Goal: Task Accomplishment & Management: Manage account settings

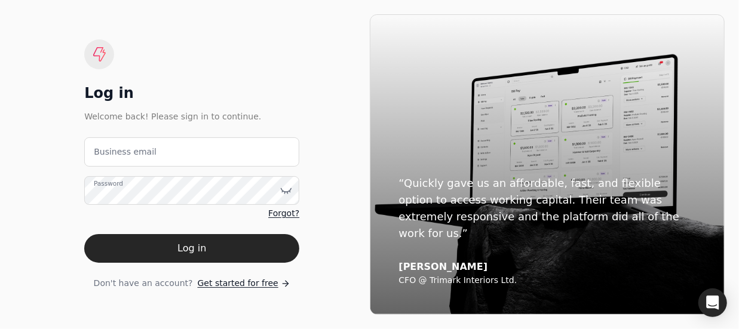
click at [145, 155] on label "Business email" at bounding box center [125, 152] width 63 height 13
click at [145, 155] on email "Business email" at bounding box center [191, 151] width 215 height 29
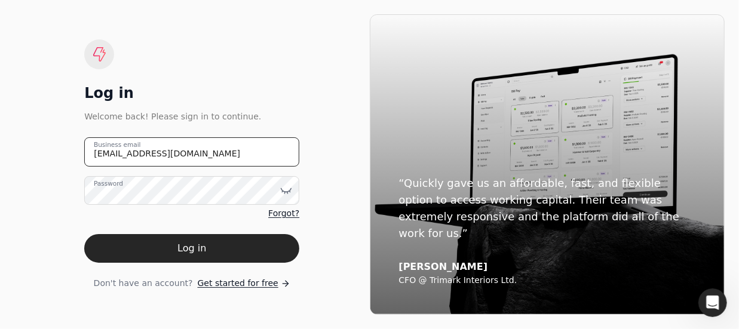
type email "[EMAIL_ADDRESS][DOMAIN_NAME]"
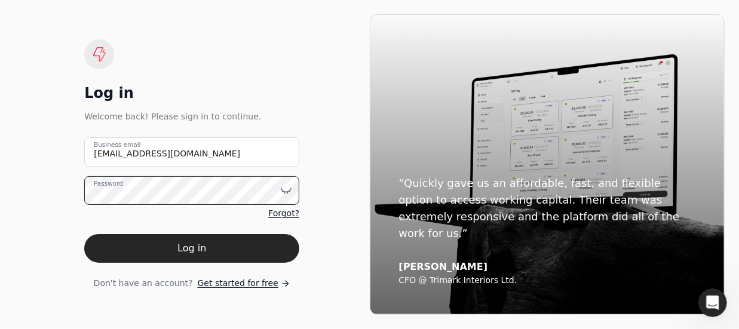
click at [84, 234] on button "Log in" at bounding box center [191, 248] width 215 height 29
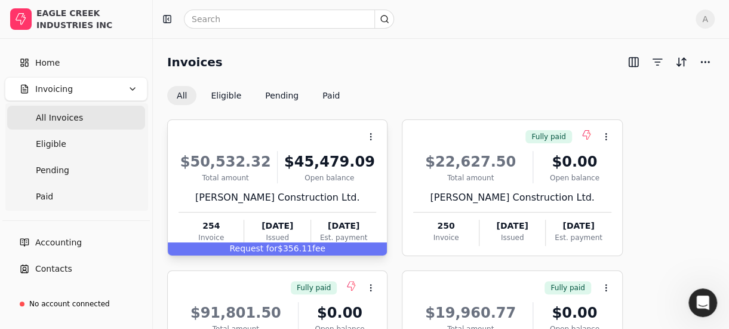
click at [287, 247] on div "Request for $356.11 fee" at bounding box center [277, 248] width 219 height 13
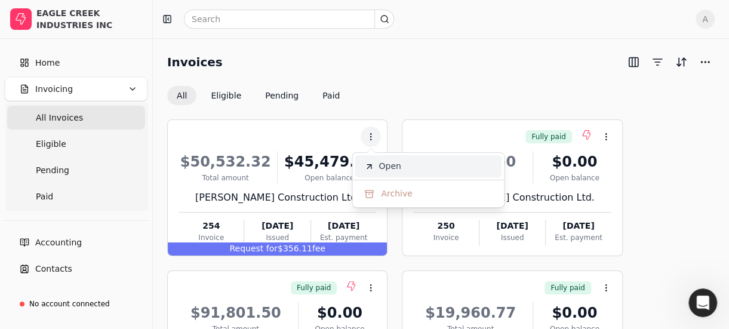
click at [392, 160] on span "Open" at bounding box center [390, 166] width 22 height 13
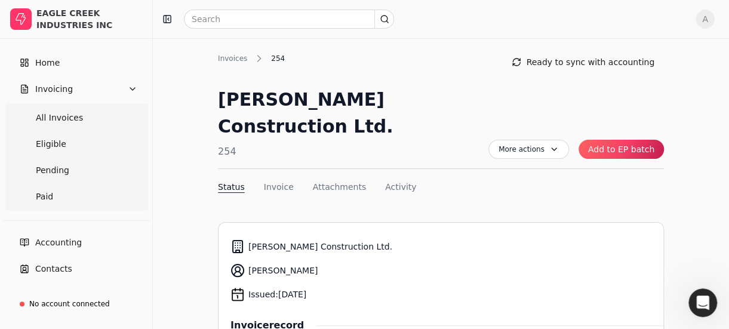
click at [618, 140] on button "Add to EP batch" at bounding box center [621, 149] width 85 height 19
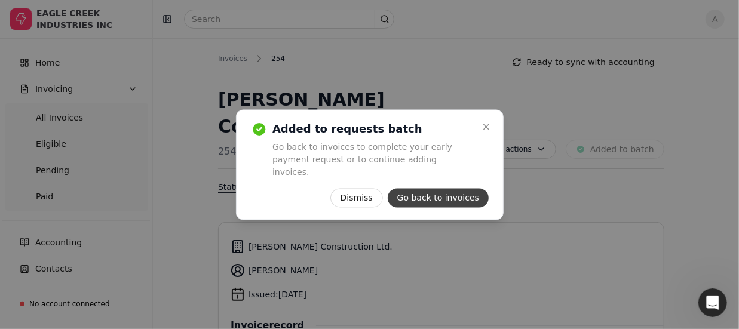
click at [426, 191] on button "Go back to invoices" at bounding box center [437, 197] width 101 height 19
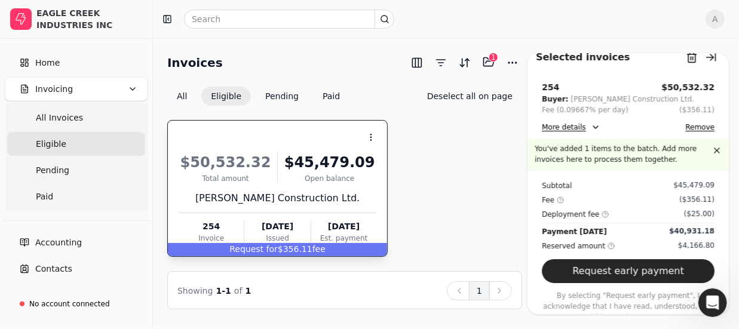
scroll to position [30, 0]
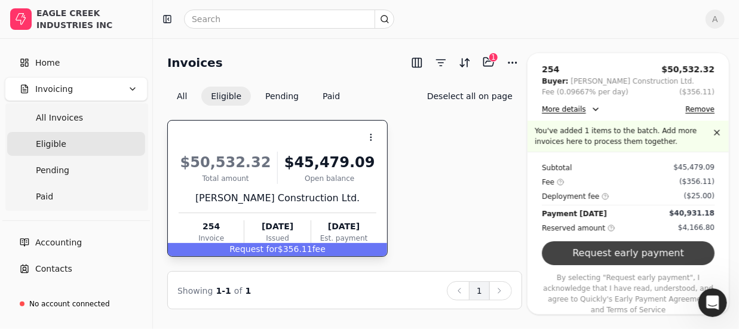
click at [627, 250] on button "Request early payment" at bounding box center [628, 253] width 173 height 24
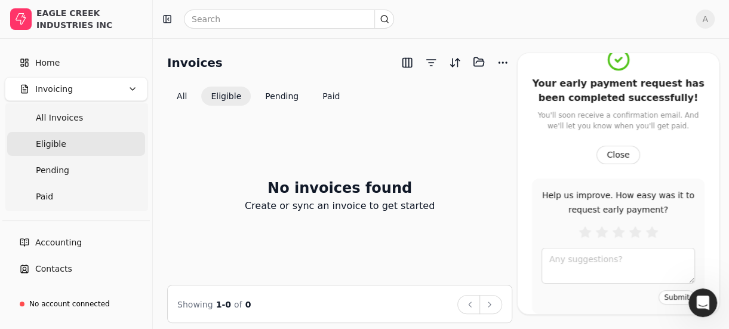
scroll to position [16, 0]
